Goal: Register for event/course

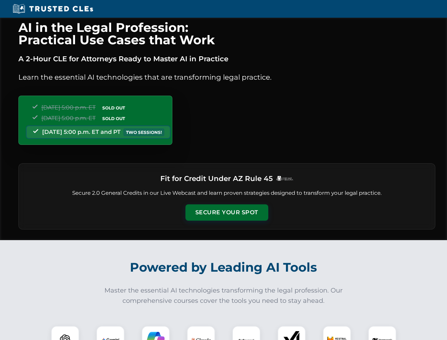
click at [226, 212] on button "Secure Your Spot" at bounding box center [226, 212] width 83 height 16
click at [65, 332] on img at bounding box center [65, 339] width 21 height 21
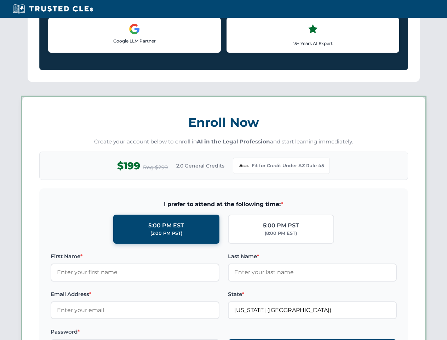
click at [156, 332] on label "Password *" at bounding box center [135, 331] width 169 height 8
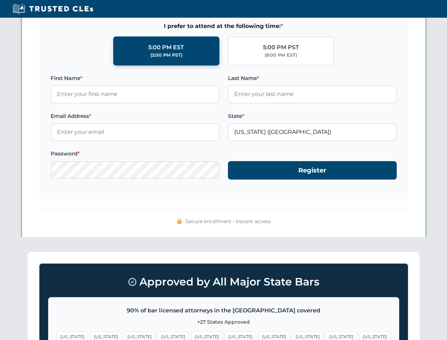
click at [326, 332] on span "[US_STATE]" at bounding box center [341, 336] width 31 height 10
